Goal: Navigation & Orientation: Find specific page/section

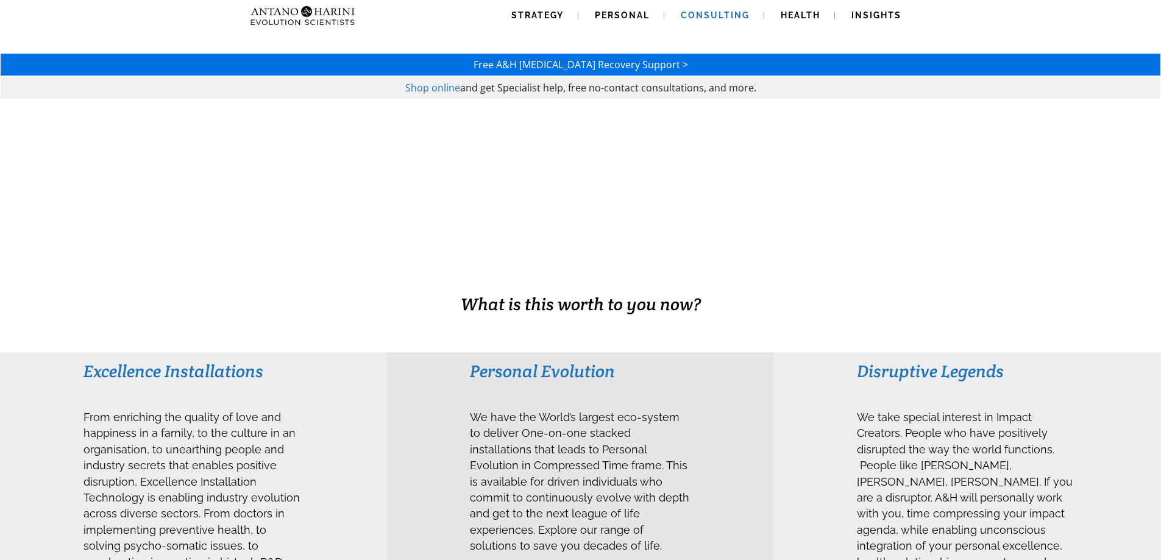
click at [713, 16] on span "Consulting" at bounding box center [715, 15] width 69 height 10
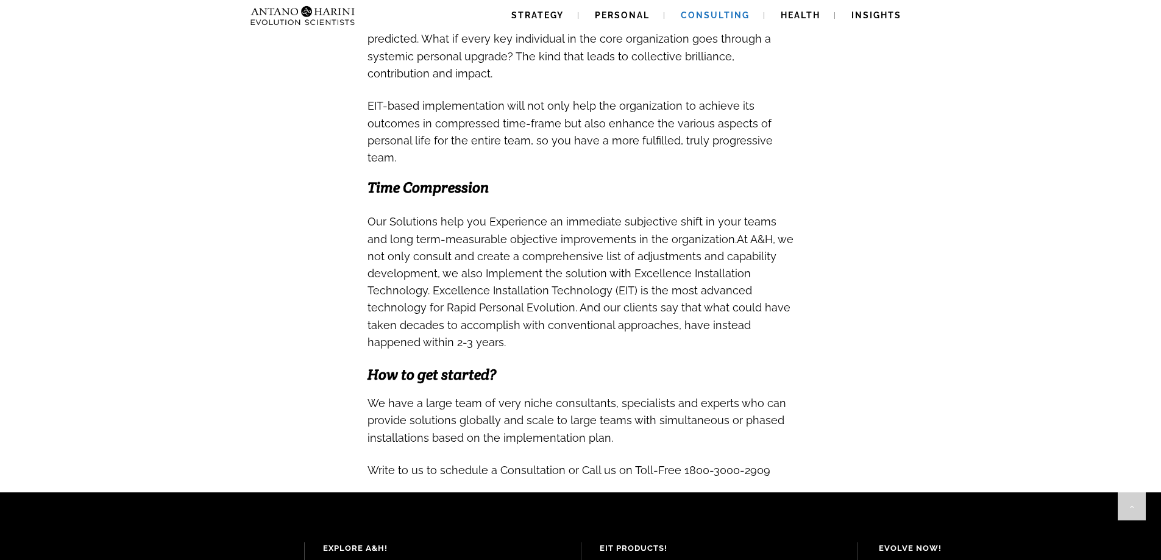
scroll to position [1261, 0]
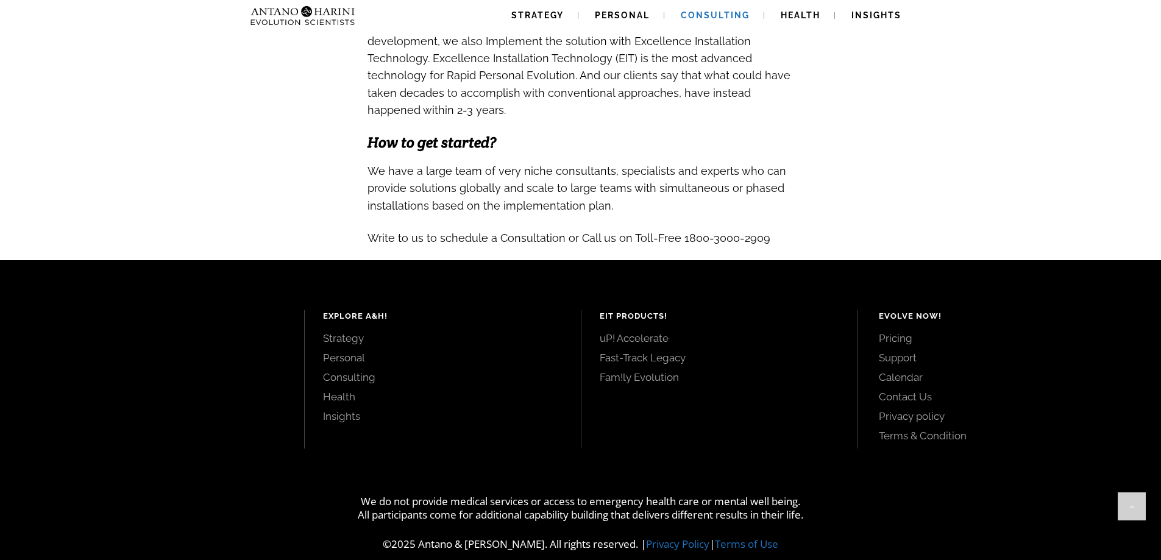
click at [655, 332] on link "uP! Accelerate" at bounding box center [720, 338] width 240 height 13
click at [900, 332] on link "Pricing" at bounding box center [1006, 338] width 255 height 13
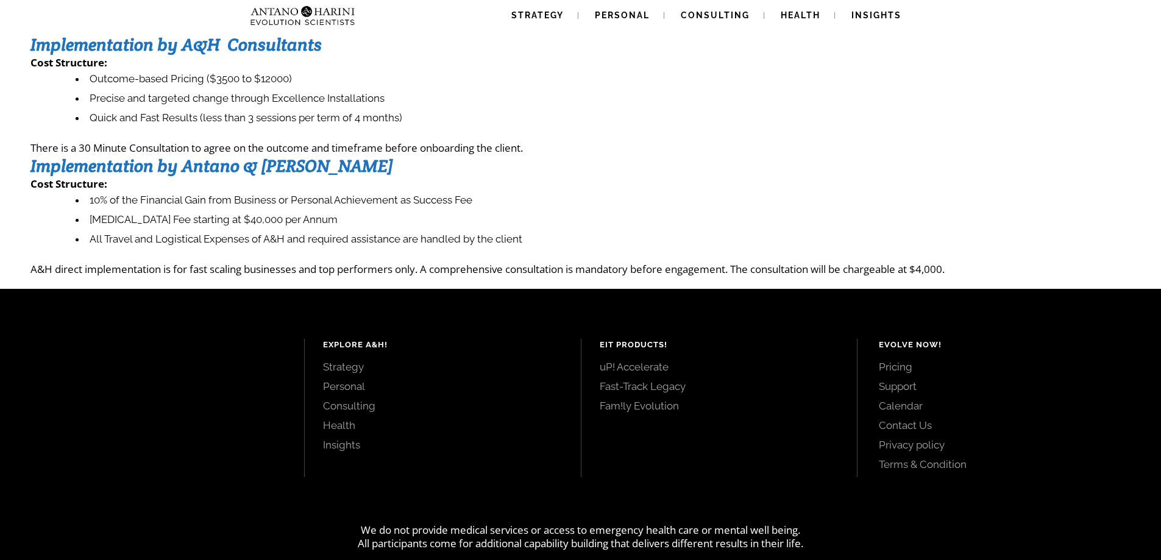
scroll to position [140, 0]
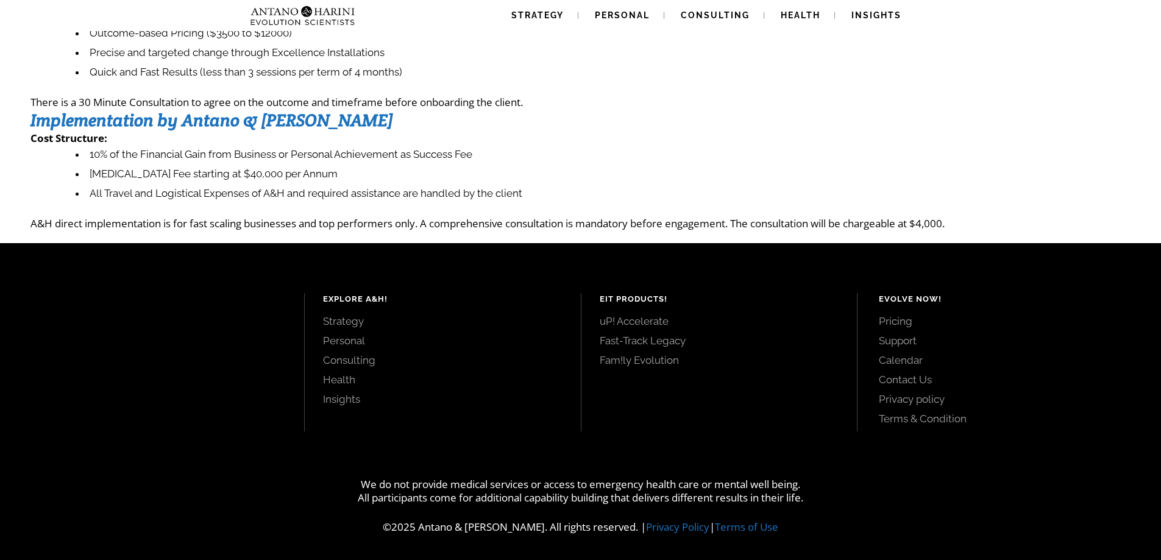
click at [340, 324] on link "Strategy" at bounding box center [443, 321] width 240 height 13
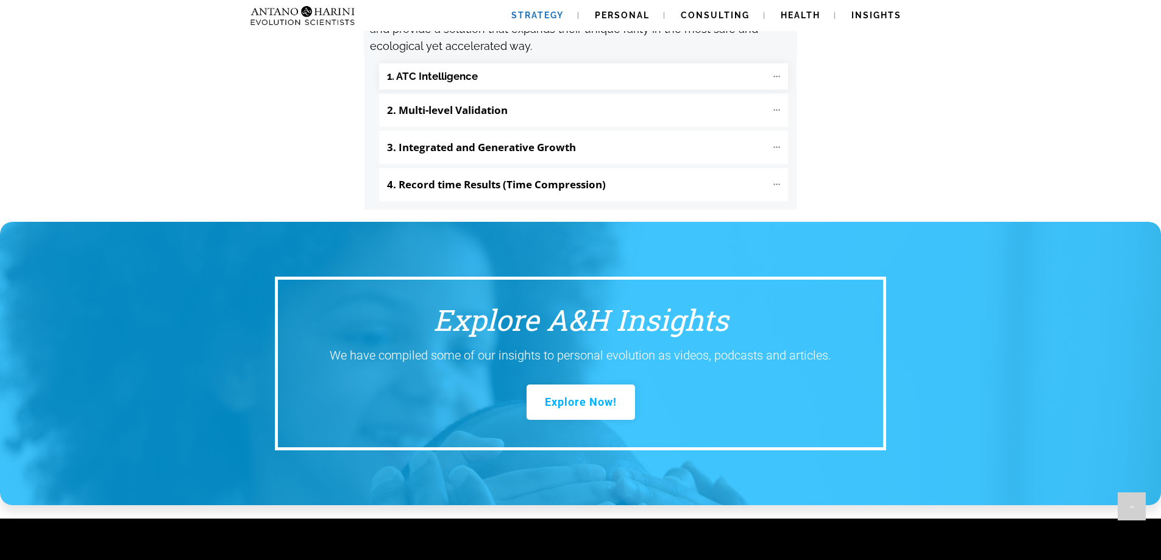
scroll to position [1427, 0]
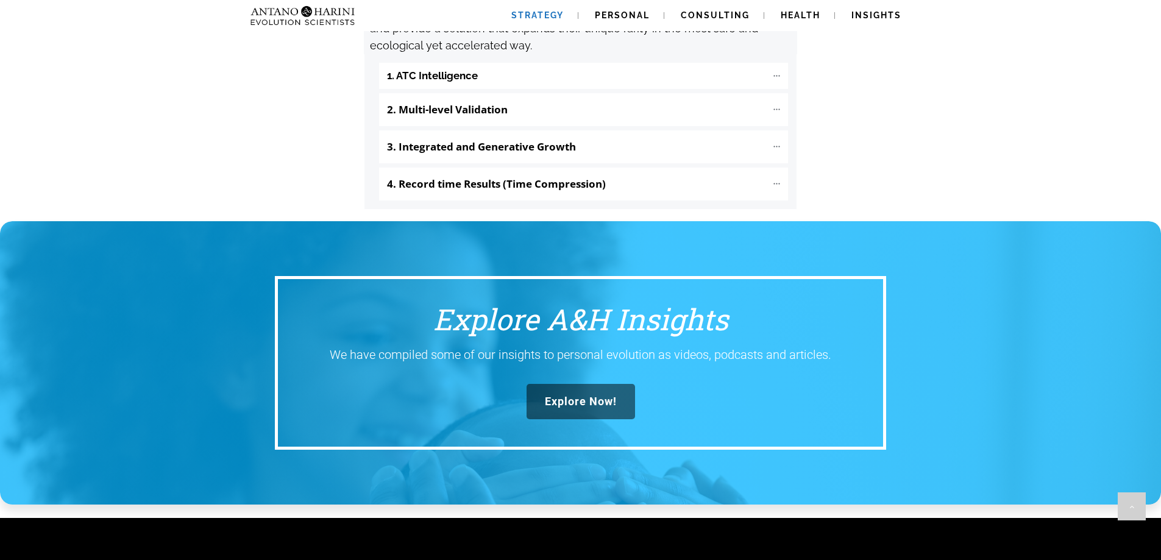
click at [572, 384] on link "Explore Now!" at bounding box center [581, 401] width 109 height 35
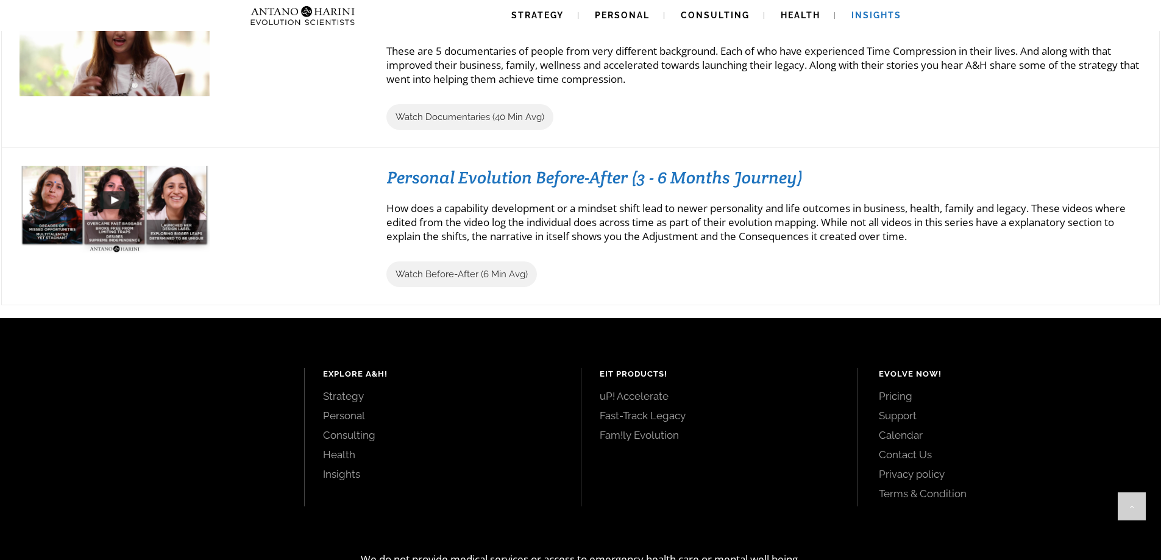
scroll to position [1392, 0]
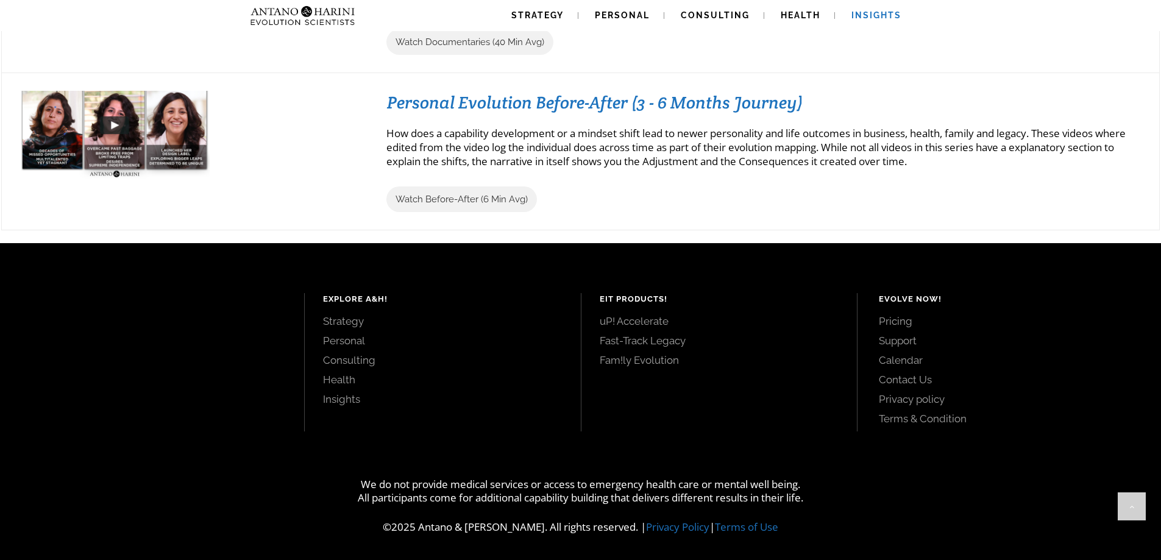
click at [909, 336] on link "Support" at bounding box center [1006, 340] width 255 height 13
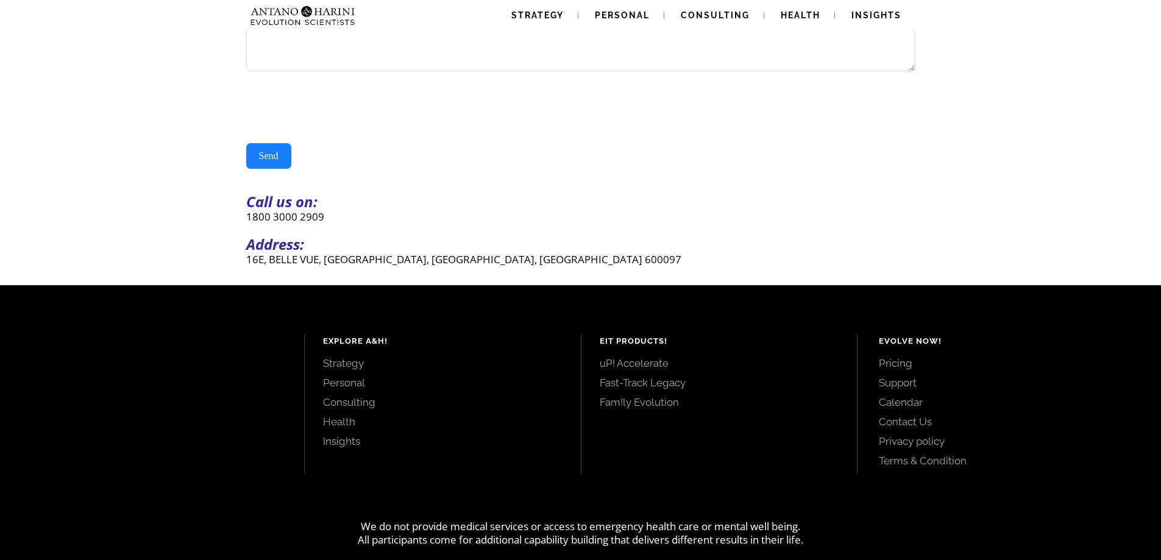
scroll to position [252, 0]
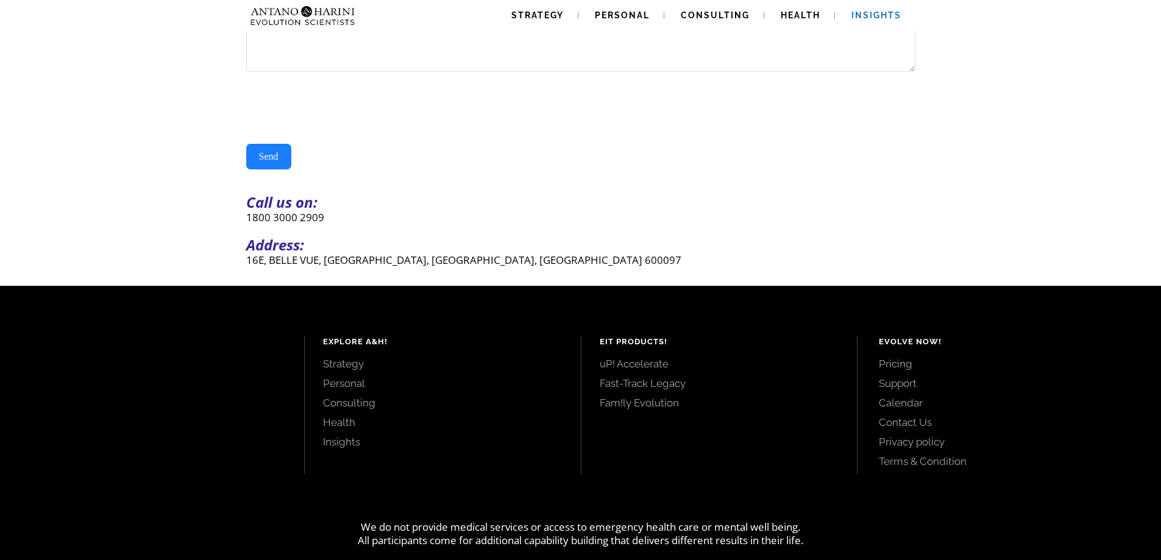
click at [884, 14] on span "Insights" at bounding box center [877, 15] width 50 height 10
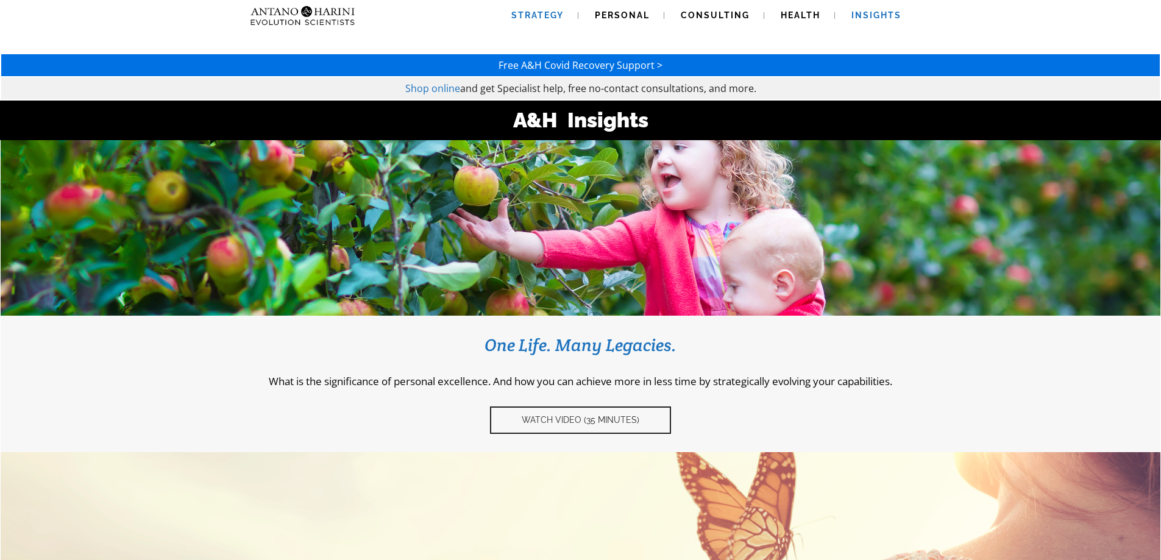
click at [534, 13] on span "Strategy" at bounding box center [537, 15] width 52 height 10
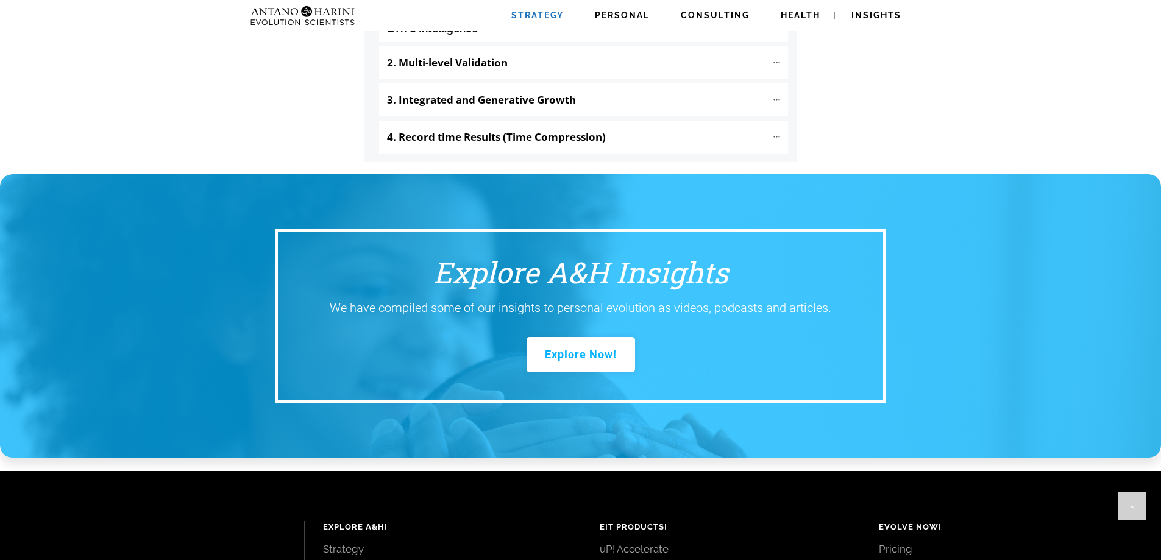
scroll to position [1476, 0]
